Goal: Find specific page/section: Find specific page/section

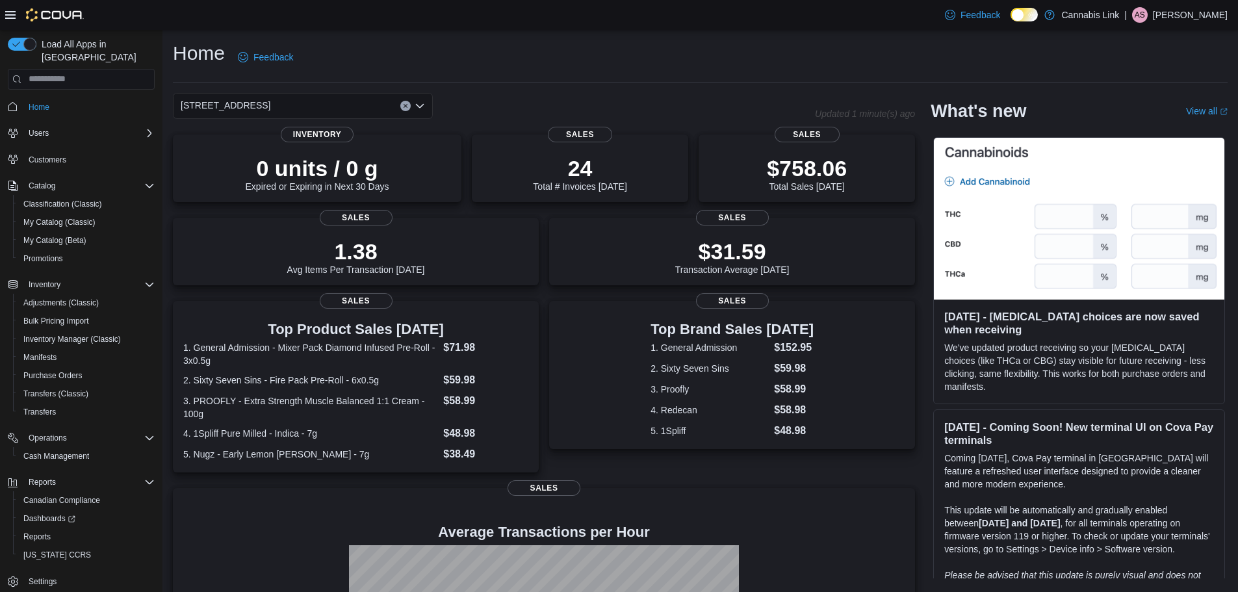
click at [424, 103] on icon "Open list of options" at bounding box center [420, 106] width 10 height 10
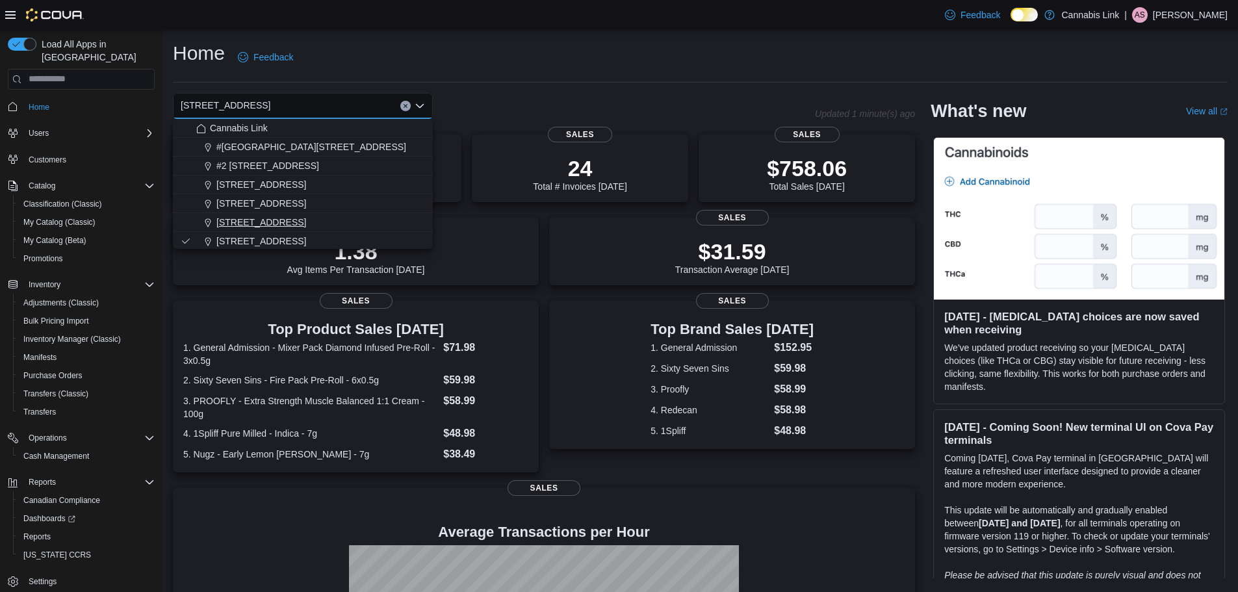
click at [394, 218] on div "390 Springbank Drive" at bounding box center [310, 222] width 229 height 13
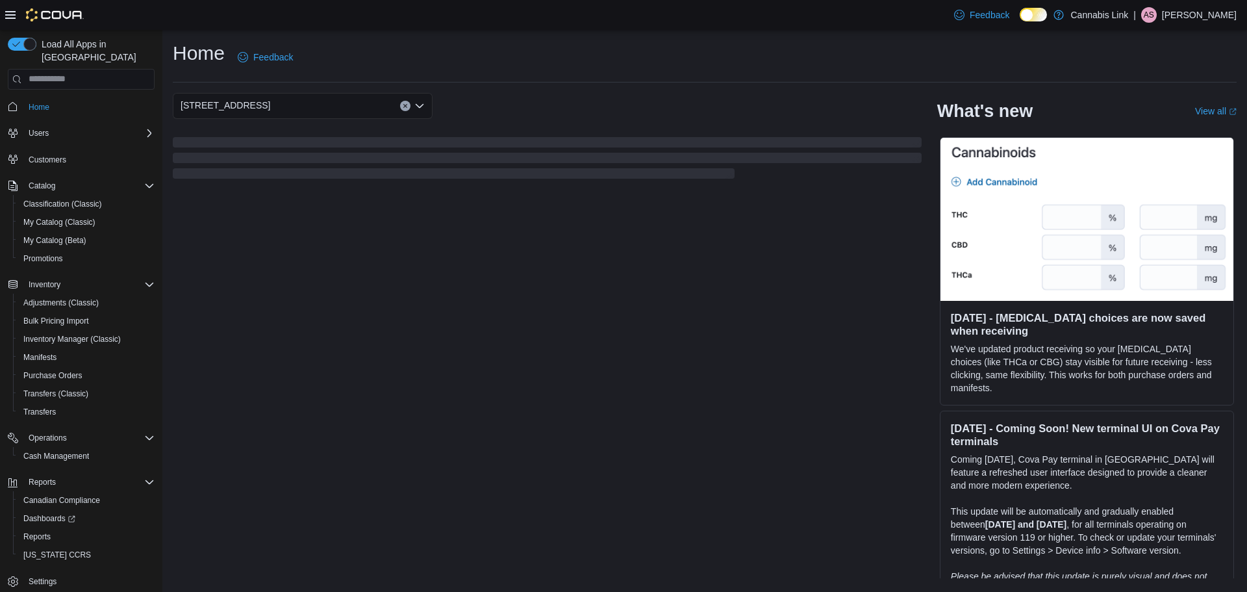
click at [420, 107] on icon "Open list of options" at bounding box center [420, 105] width 8 height 4
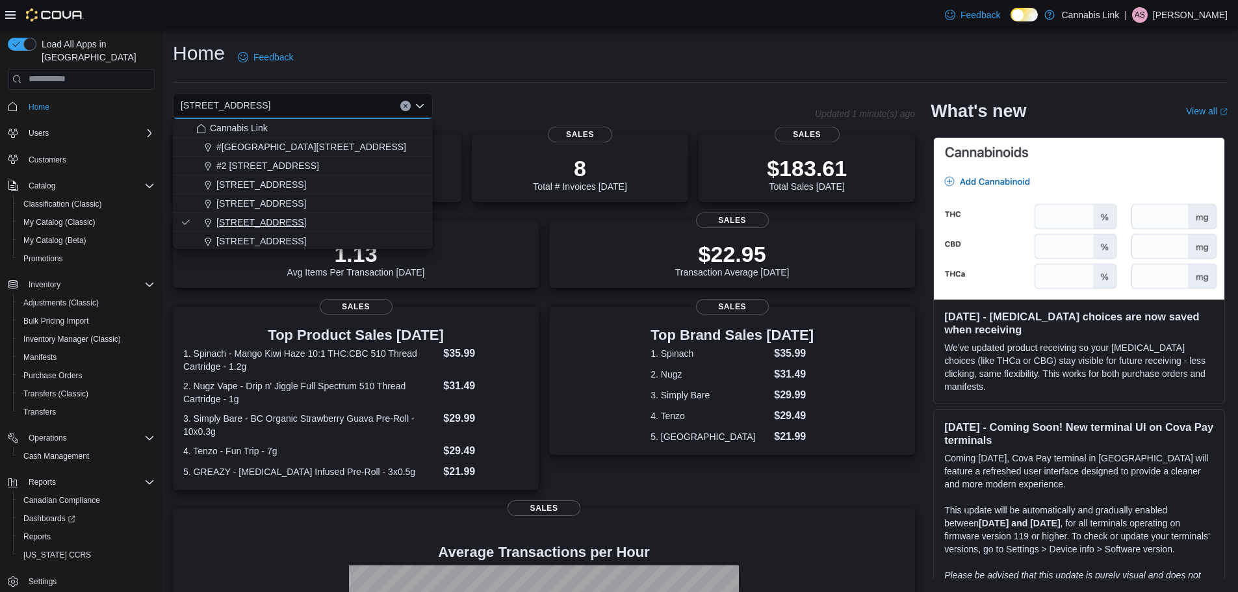
click at [379, 214] on button "390 Springbank Drive" at bounding box center [303, 222] width 260 height 19
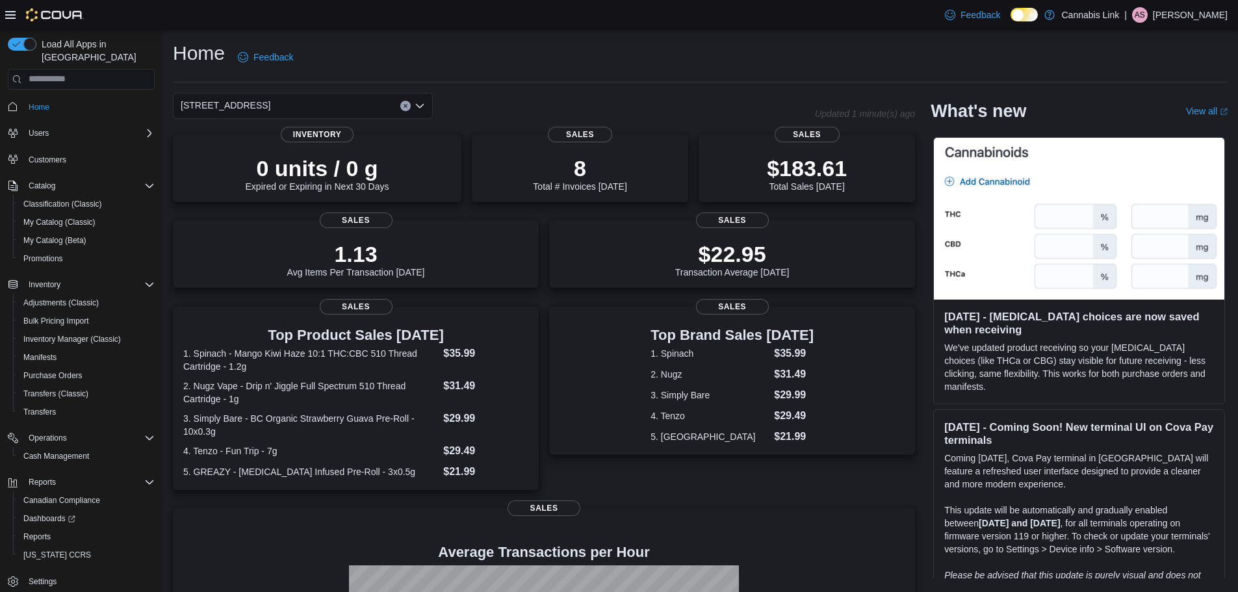
drag, startPoint x: 425, startPoint y: 102, endPoint x: 419, endPoint y: 115, distance: 14.2
click at [425, 103] on div "390 Springbank Drive Combo box. Selected. 390 Springbank Drive. Press Backspace…" at bounding box center [303, 106] width 260 height 26
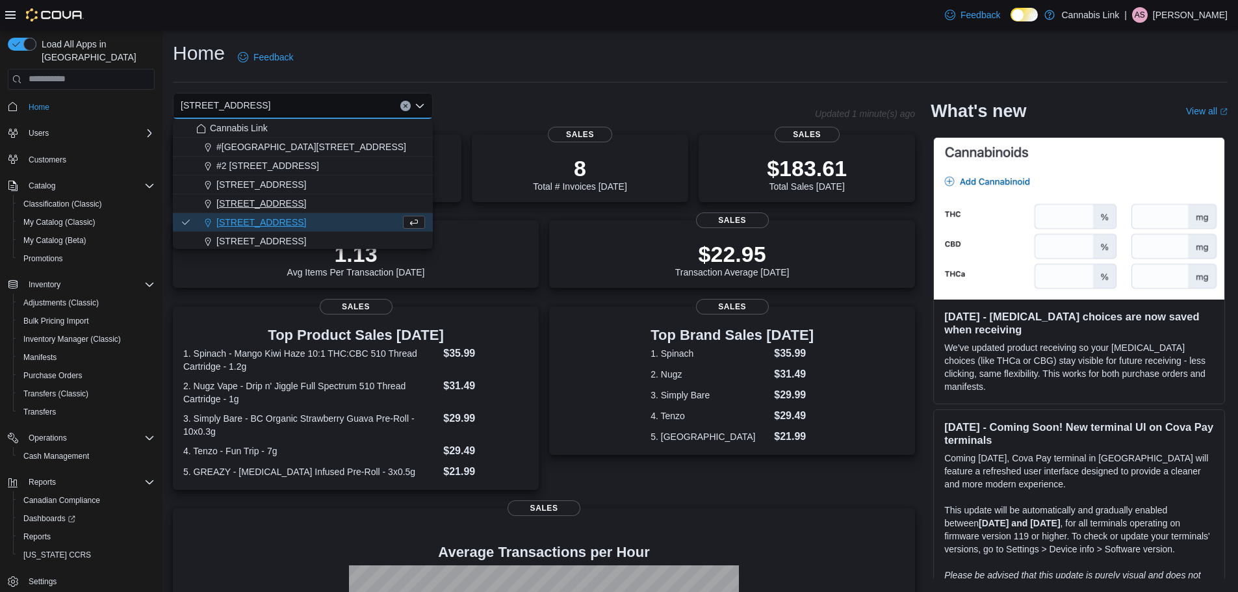
click at [370, 205] on div "1295 Highbury Ave N" at bounding box center [310, 203] width 229 height 13
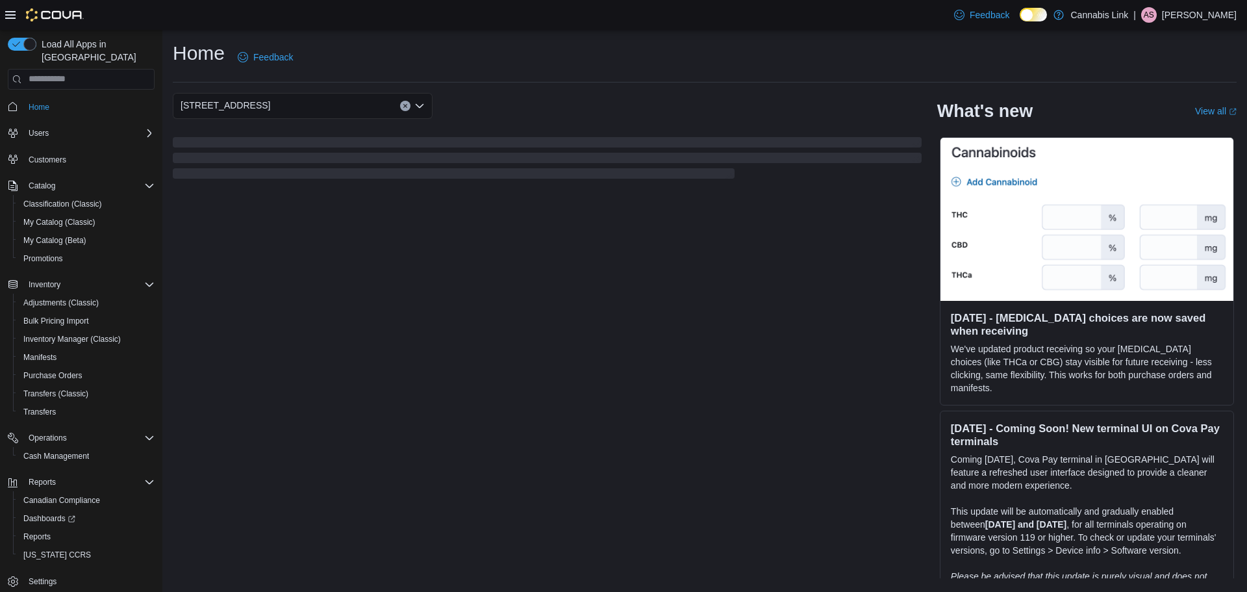
click at [422, 105] on icon "Open list of options" at bounding box center [420, 105] width 8 height 4
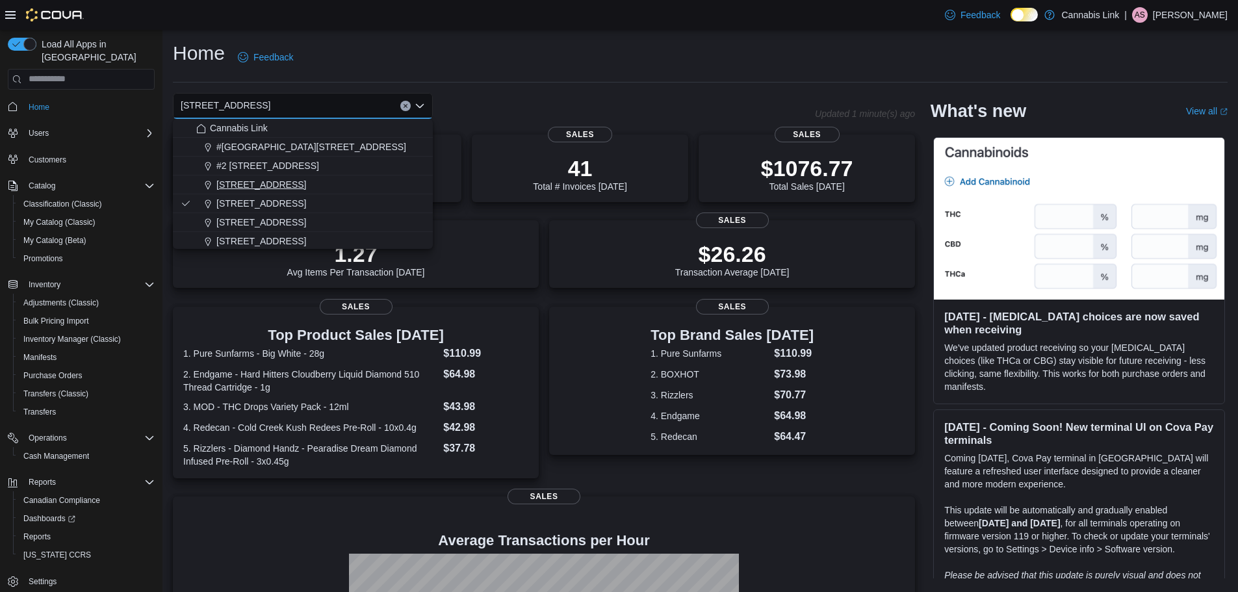
click at [400, 187] on div "1225 Wonderland Road North" at bounding box center [310, 184] width 229 height 13
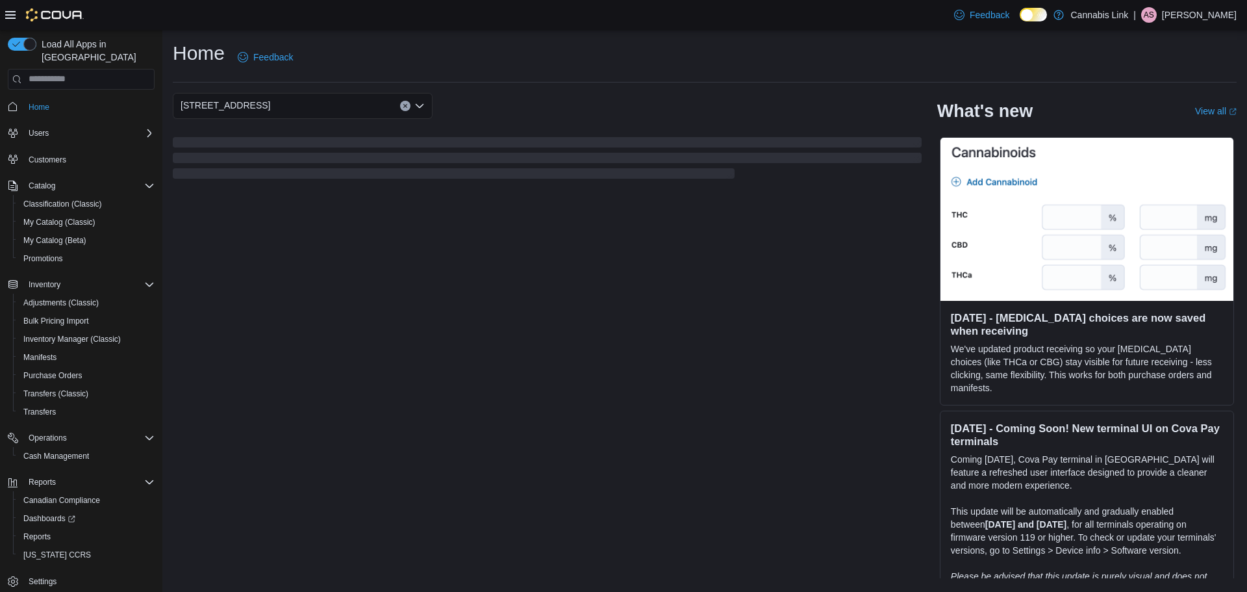
click at [422, 109] on icon "Open list of options" at bounding box center [420, 106] width 10 height 10
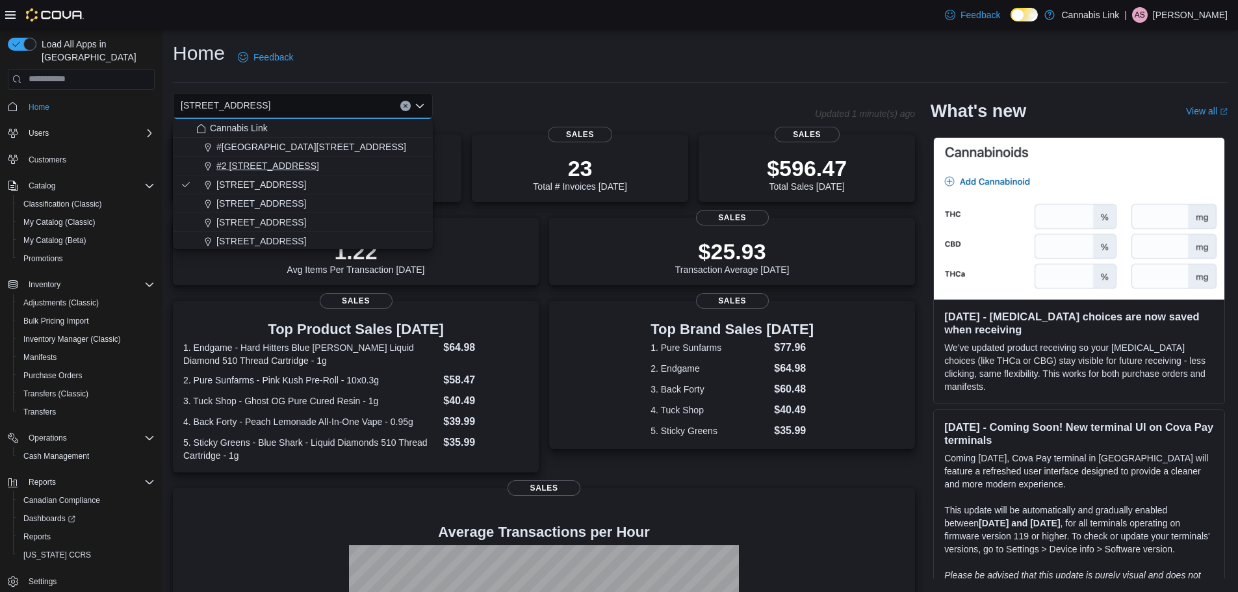
click at [398, 169] on div "#2 1149 Western Rd." at bounding box center [310, 165] width 229 height 13
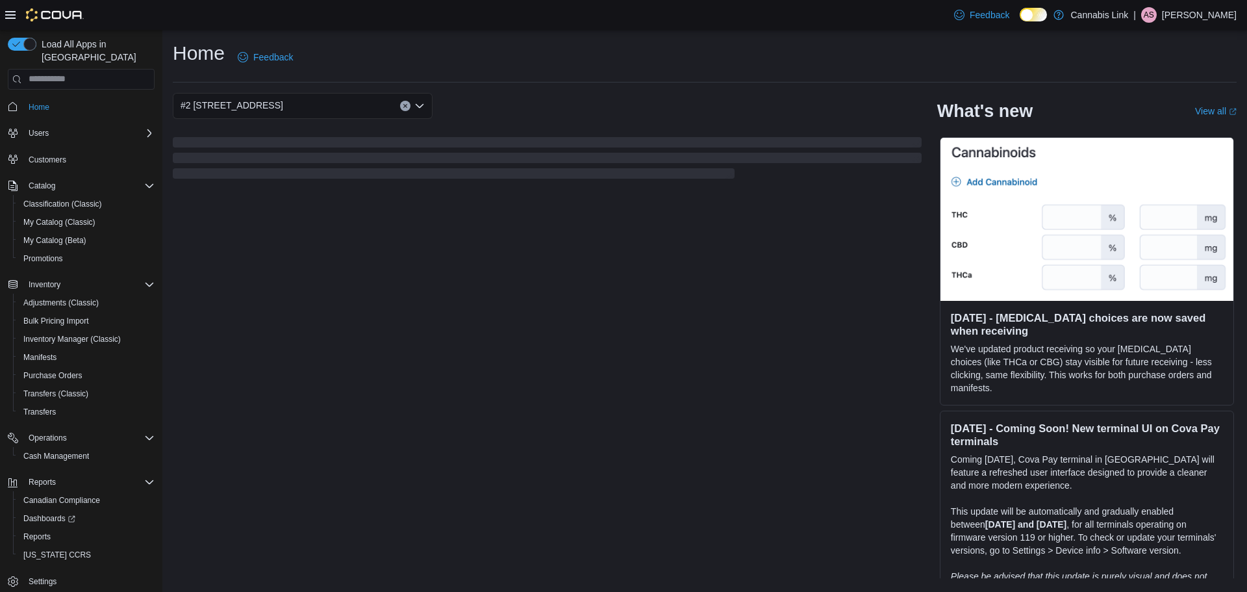
click at [424, 107] on icon "Open list of options" at bounding box center [420, 106] width 10 height 10
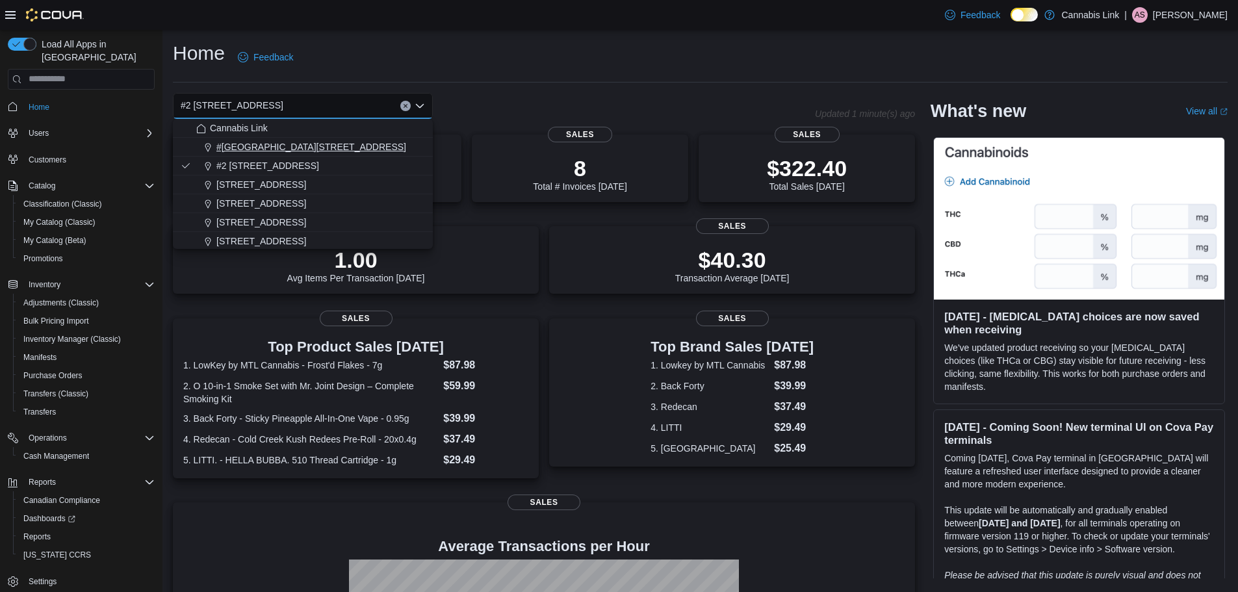
click at [403, 147] on div "#1 1175 Hyde Park Road, Unit 2B" at bounding box center [310, 146] width 229 height 13
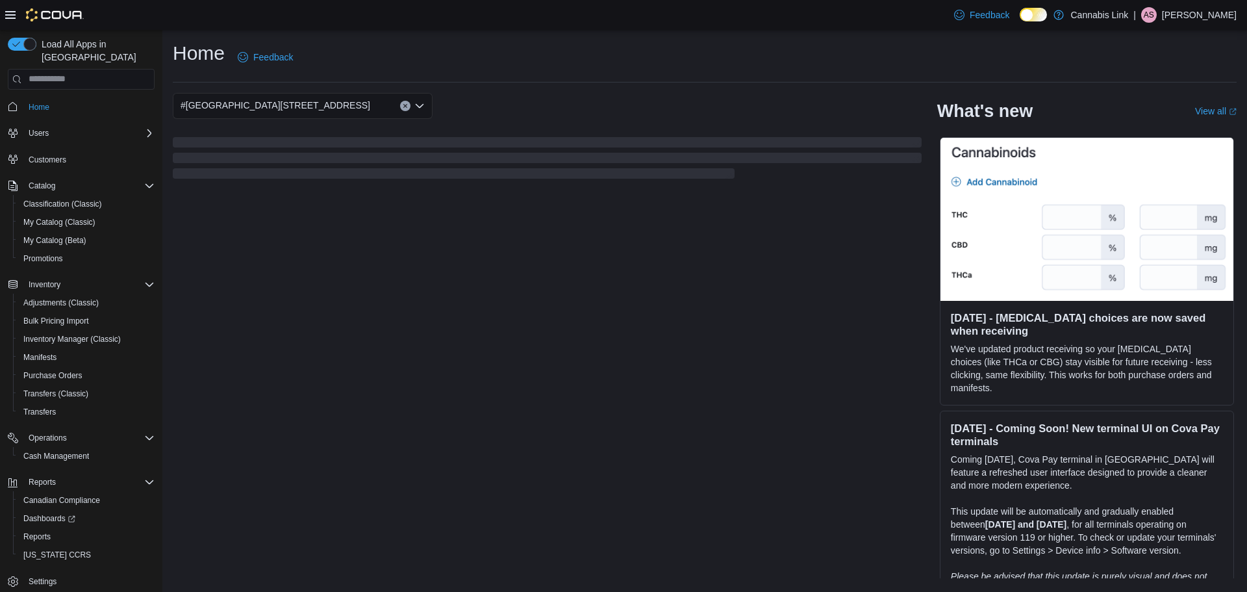
click at [415, 110] on icon "Open list of options" at bounding box center [420, 106] width 10 height 10
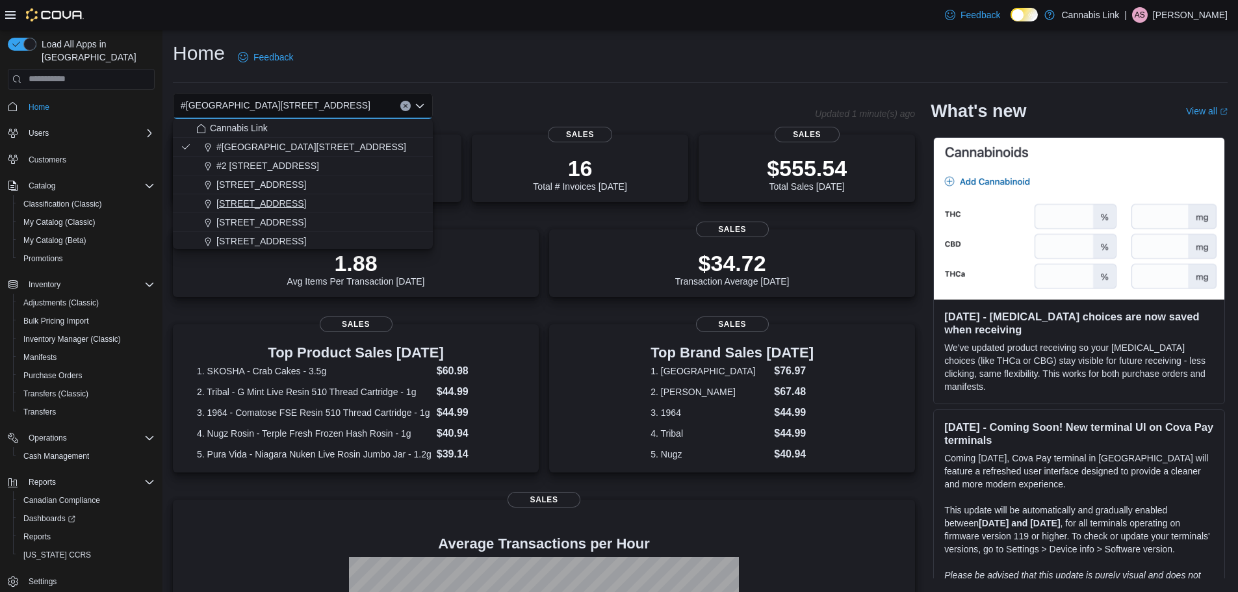
click at [402, 202] on div "1295 Highbury Ave N" at bounding box center [310, 203] width 229 height 13
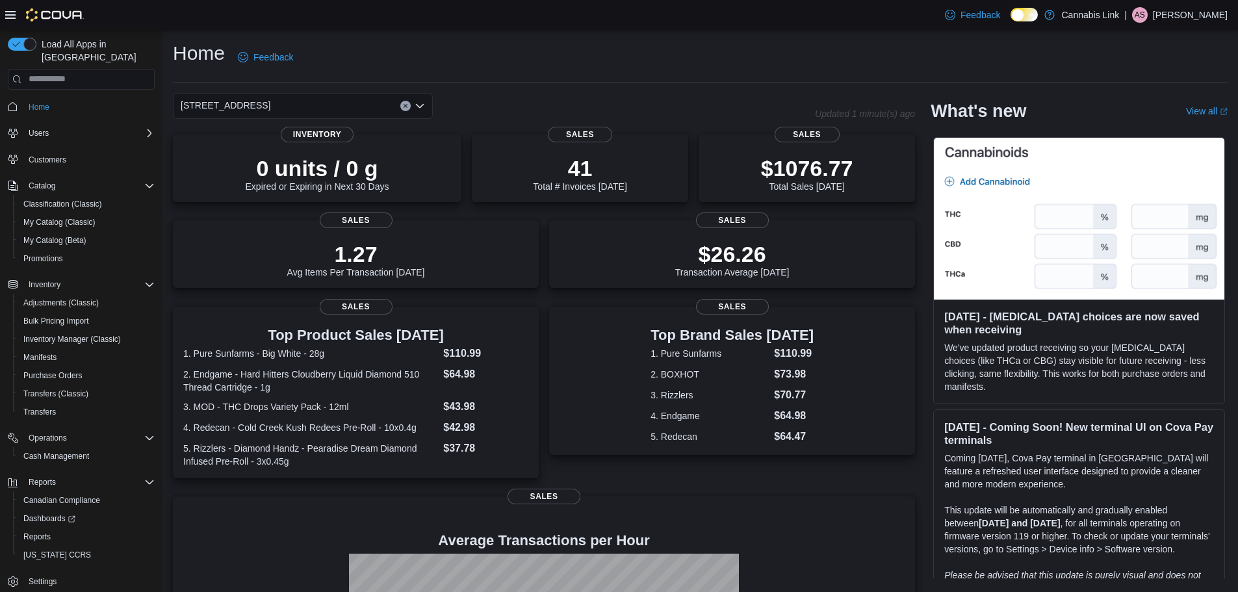
click at [419, 103] on icon "Open list of options" at bounding box center [420, 106] width 10 height 10
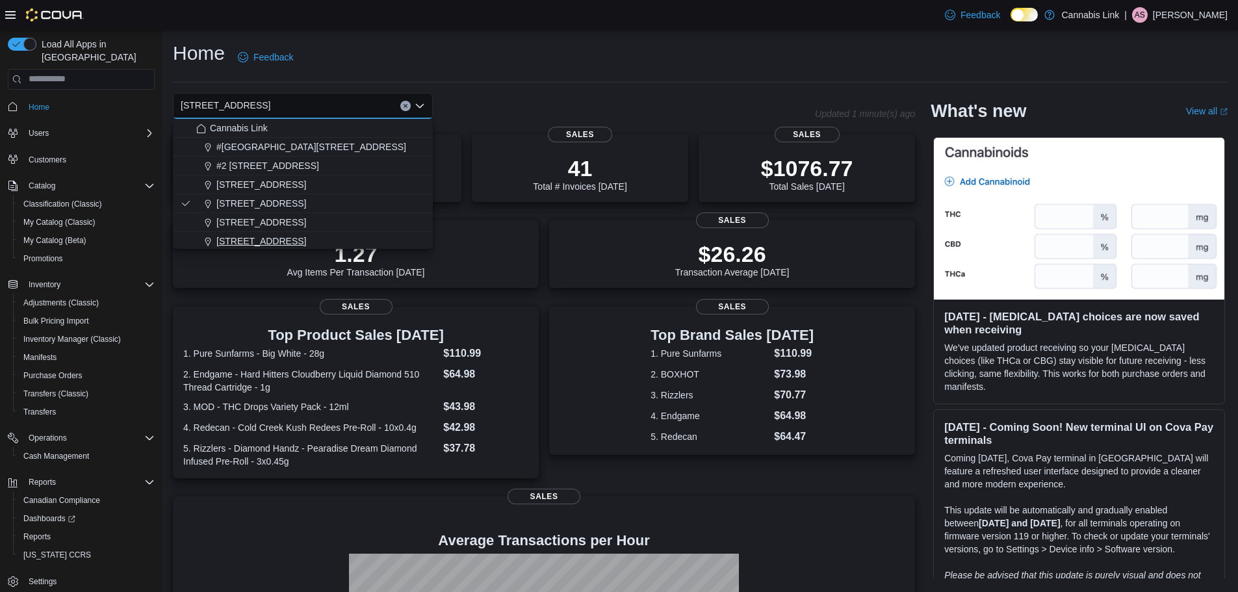
click at [384, 236] on div "[STREET_ADDRESS]" at bounding box center [310, 241] width 229 height 13
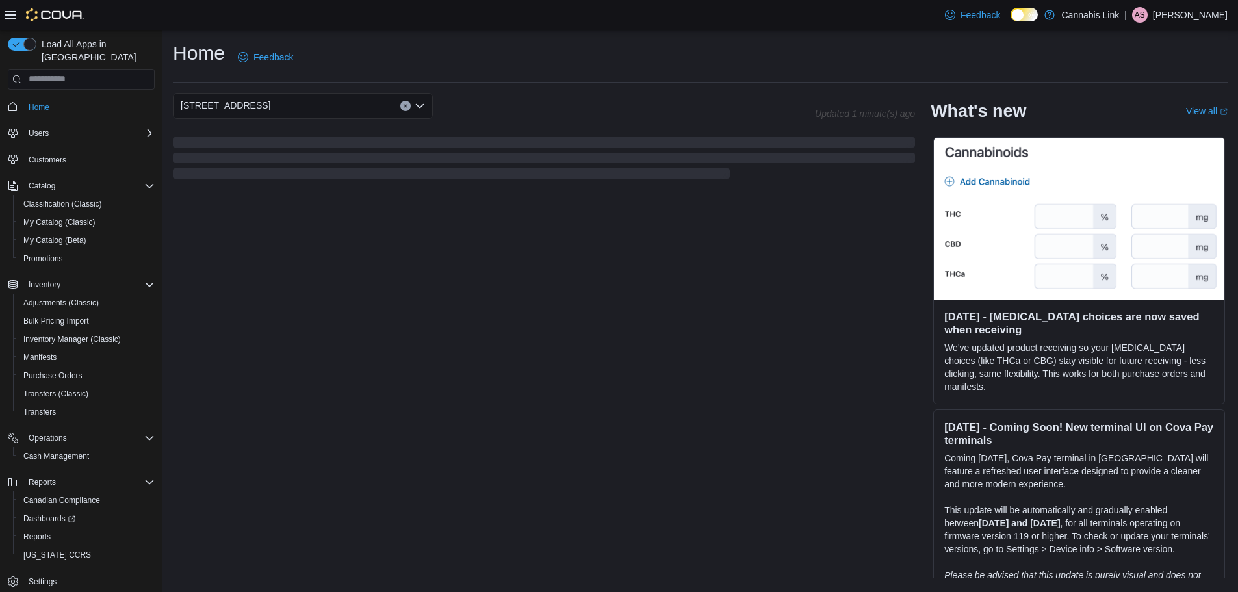
click at [531, 73] on div "Home Feedback" at bounding box center [700, 57] width 1054 height 34
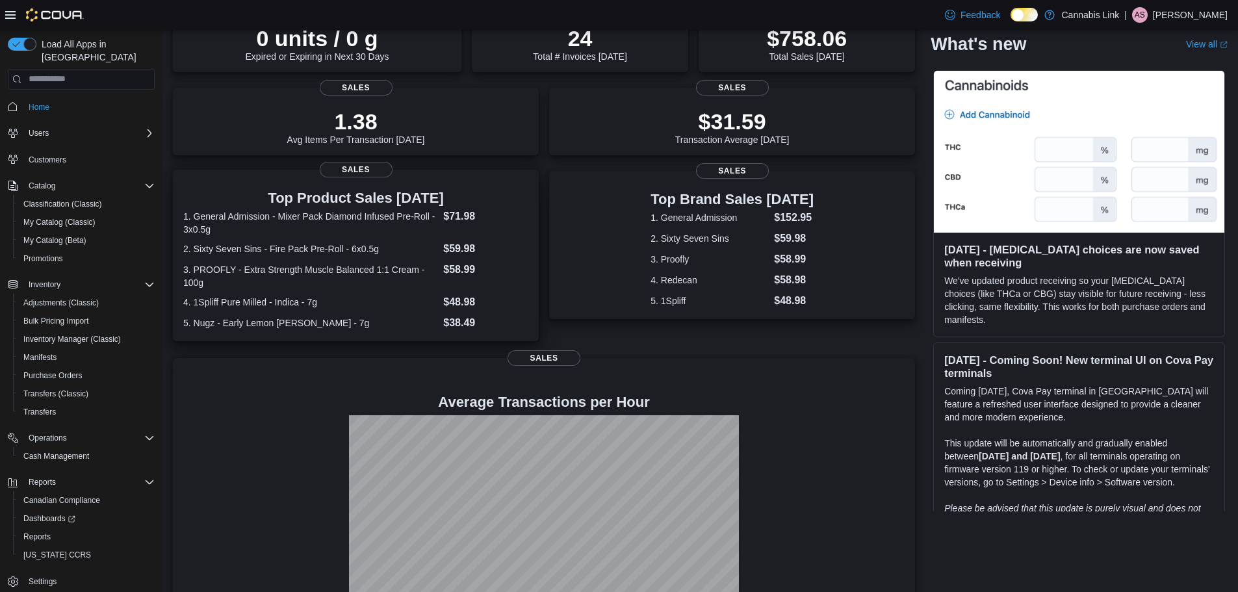
scroll to position [169, 0]
